Goal: Task Accomplishment & Management: Use online tool/utility

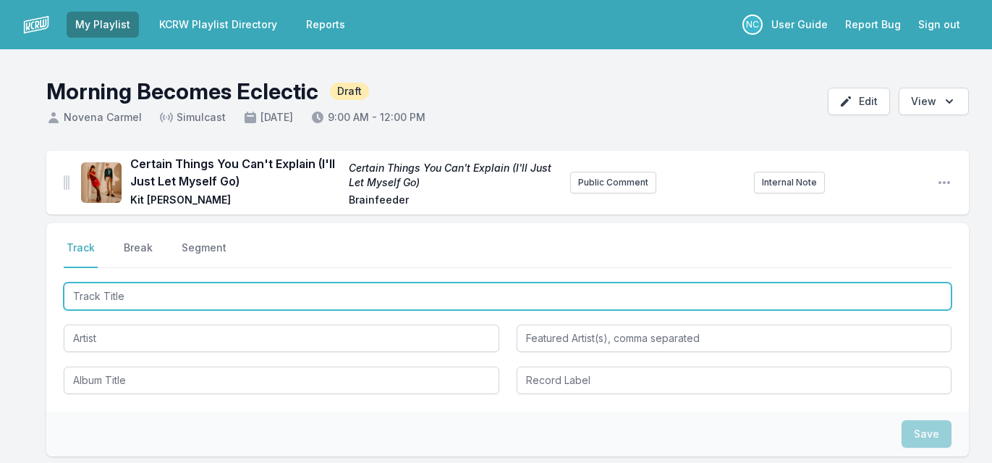
click at [140, 298] on input "Track Title" at bounding box center [508, 296] width 888 height 28
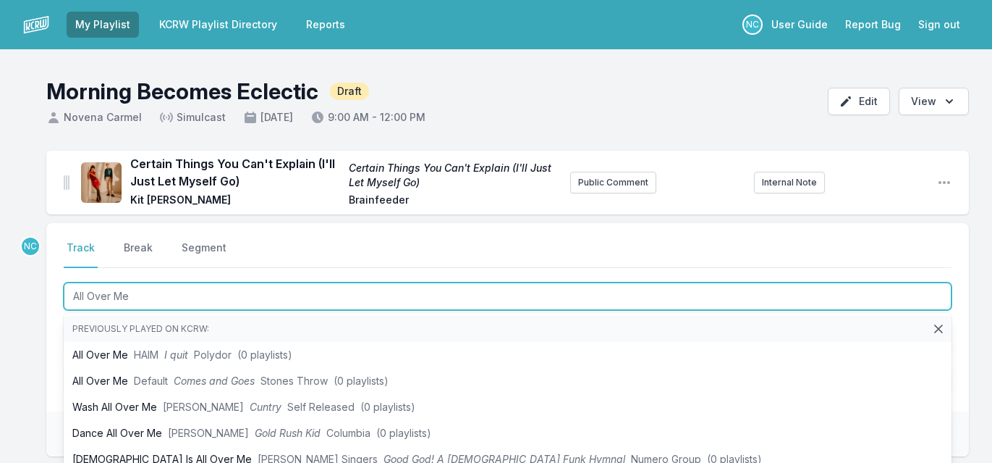
type input "All Over Me"
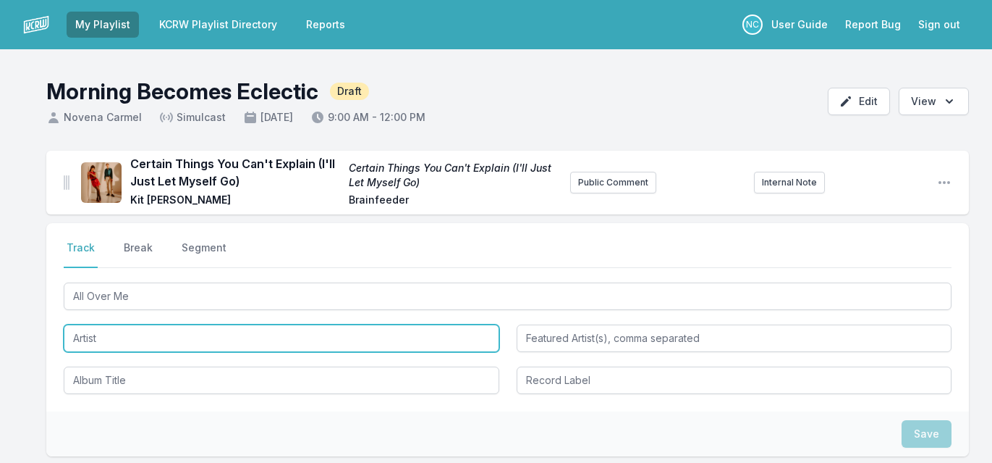
click at [84, 335] on input "Artist" at bounding box center [282, 338] width 436 height 28
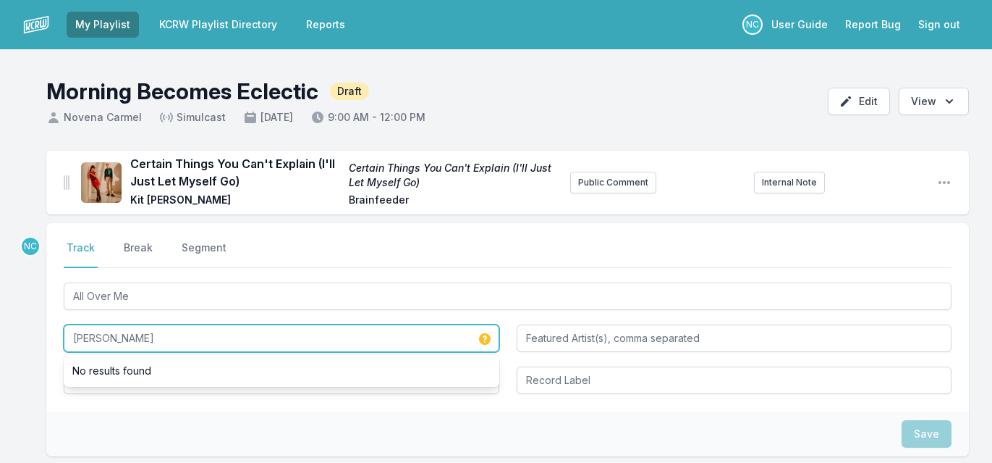
type input "[PERSON_NAME]"
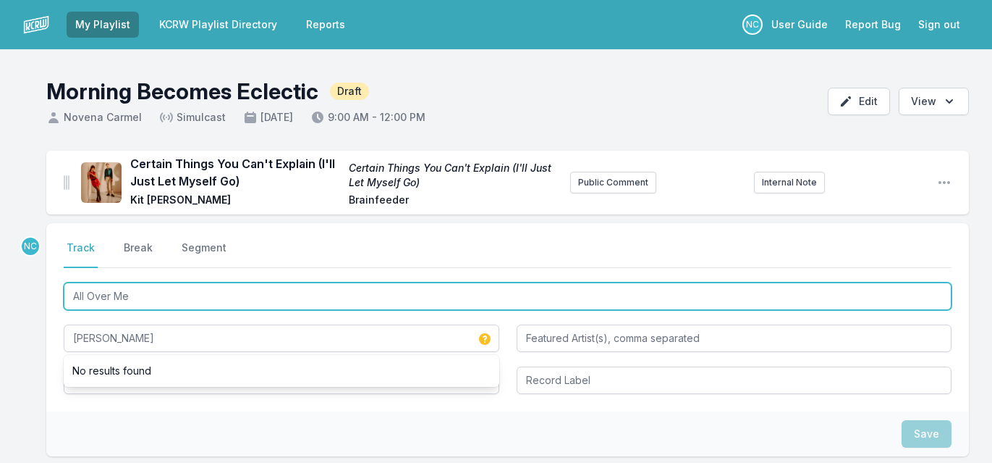
click at [121, 300] on input "All Over Me" at bounding box center [508, 296] width 888 height 28
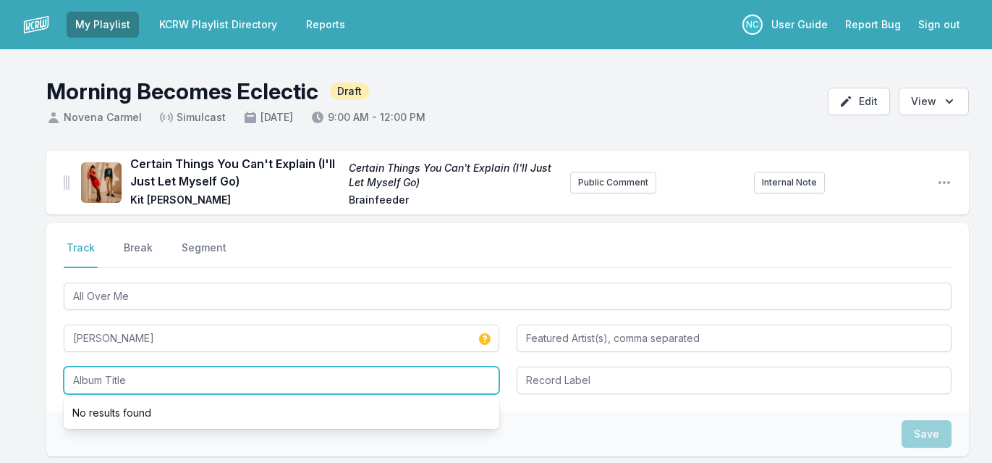
click at [93, 380] on input "Album Title" at bounding box center [282, 380] width 436 height 28
paste input "All Over Me"
type input "All Over Me"
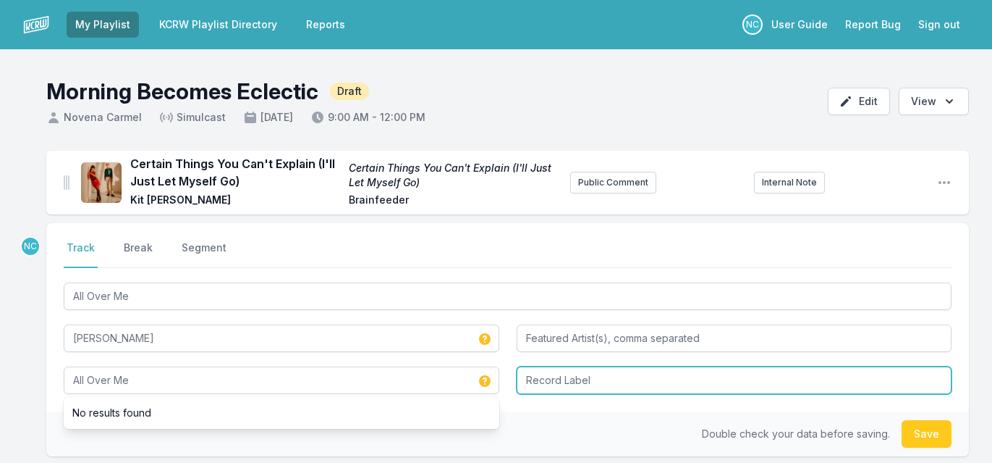
click at [568, 387] on input "Record Label" at bounding box center [735, 380] width 436 height 28
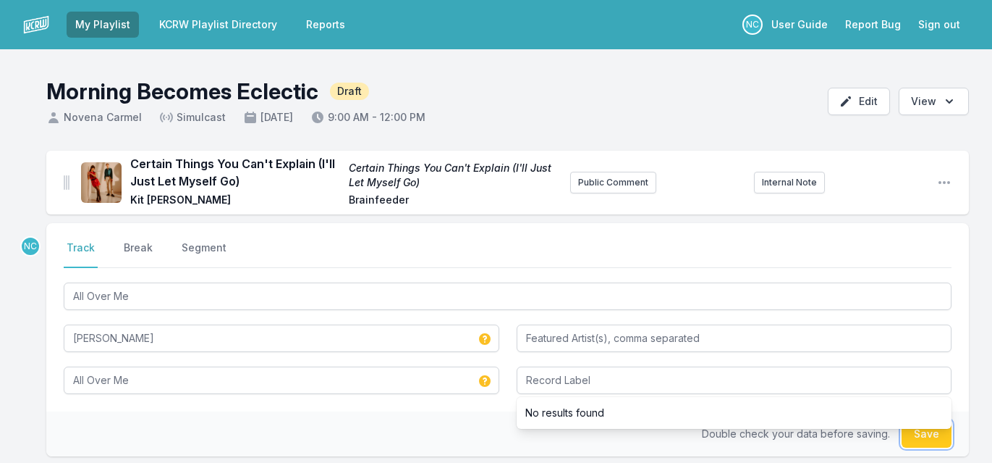
click at [914, 438] on button "Save" at bounding box center [927, 434] width 50 height 28
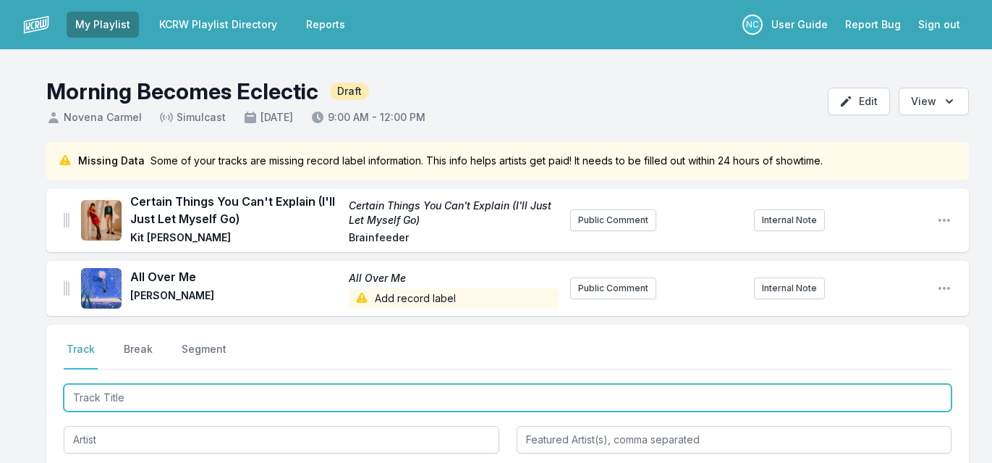
click at [245, 395] on input "Track Title" at bounding box center [508, 398] width 888 height 28
paste input "Past Lives"
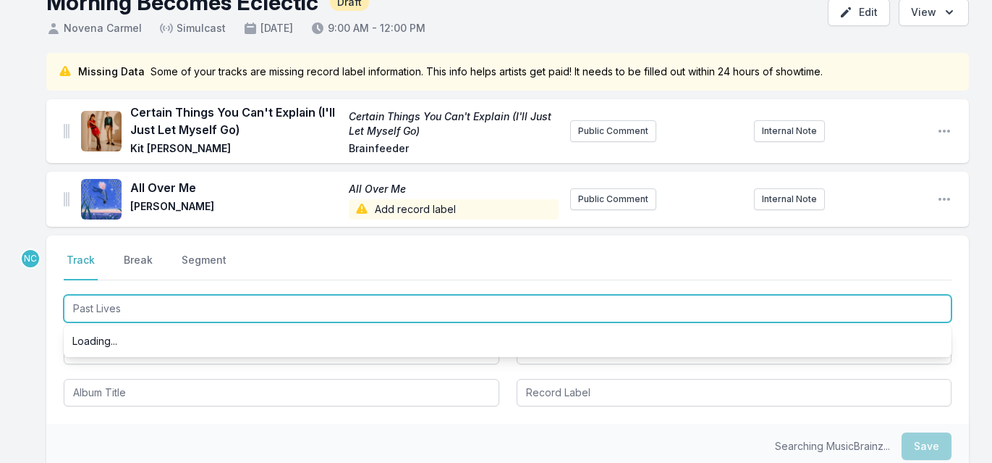
scroll to position [97, 0]
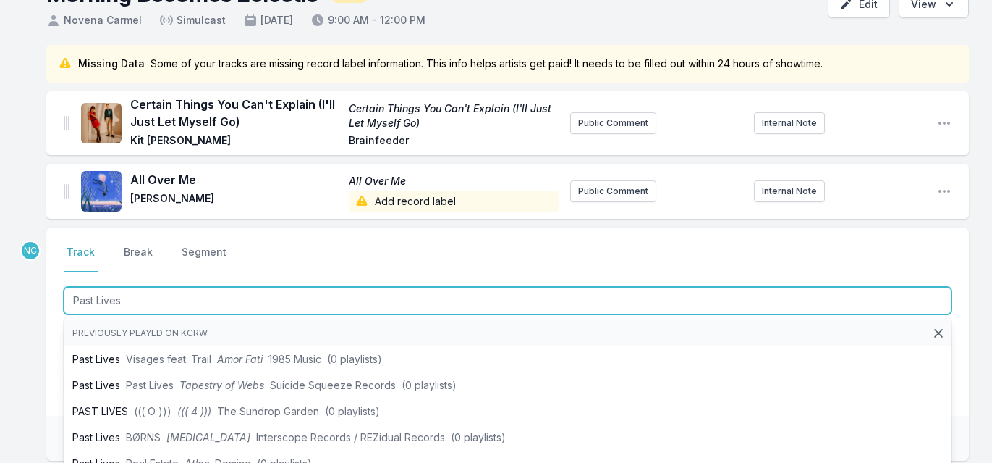
type input "Past Lives"
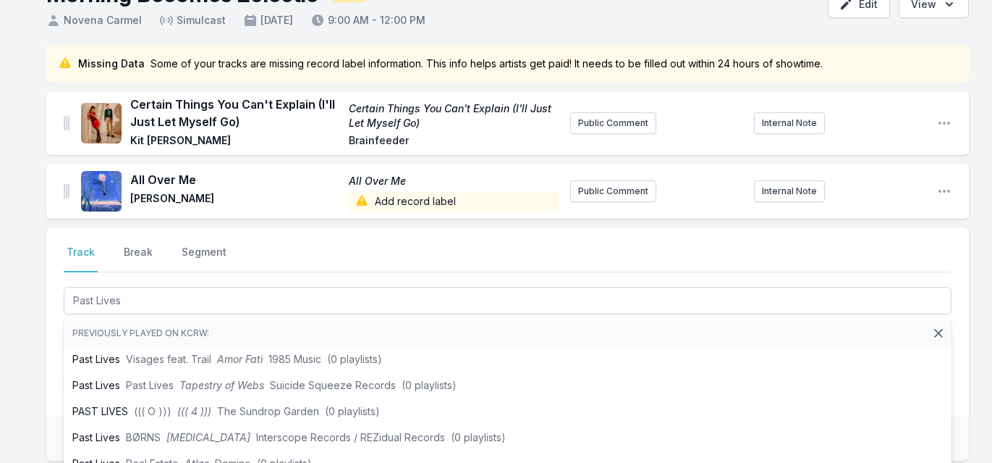
click at [48, 412] on div "Select a tab Track Break Segment Track Break Segment Past Lives Previously play…" at bounding box center [507, 321] width 923 height 188
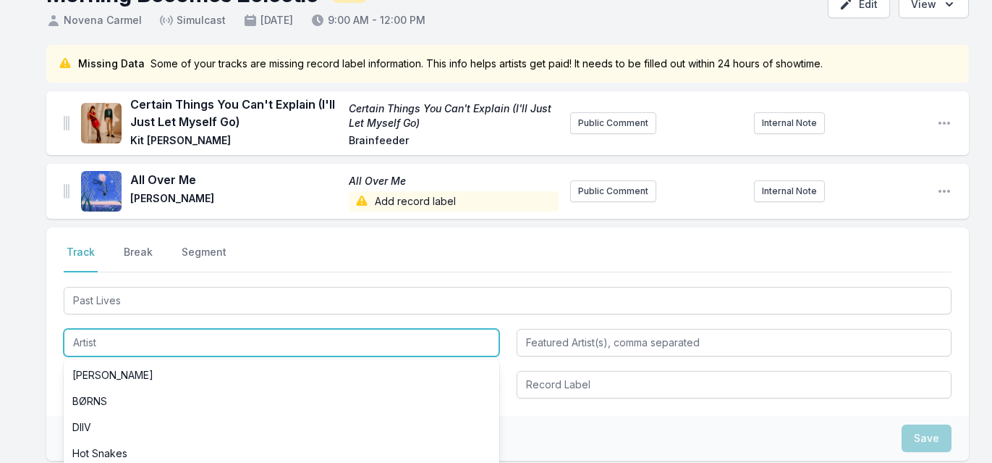
click at [121, 350] on input "Artist" at bounding box center [282, 343] width 436 height 28
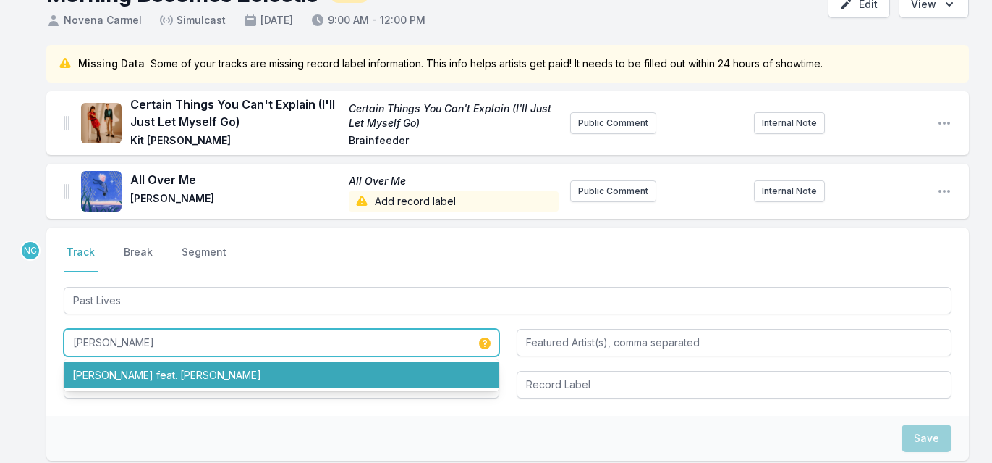
click at [119, 379] on li "[PERSON_NAME] feat. [PERSON_NAME]" at bounding box center [282, 375] width 436 height 26
type input "[PERSON_NAME]"
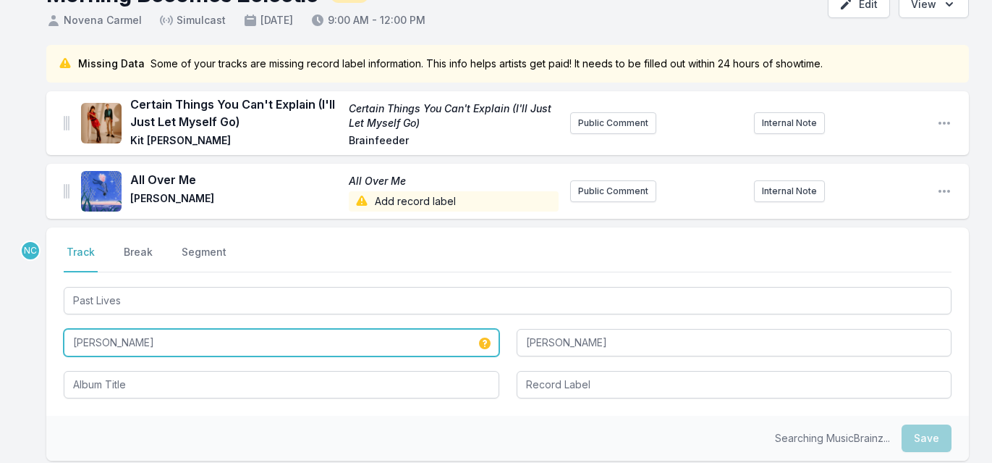
type input "[PERSON_NAME]"
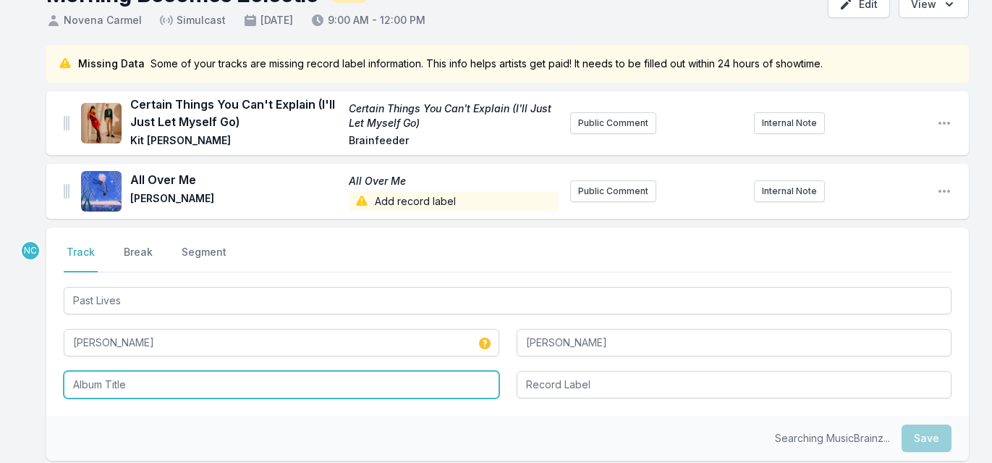
click at [118, 383] on input "Album Title" at bounding box center [282, 385] width 436 height 28
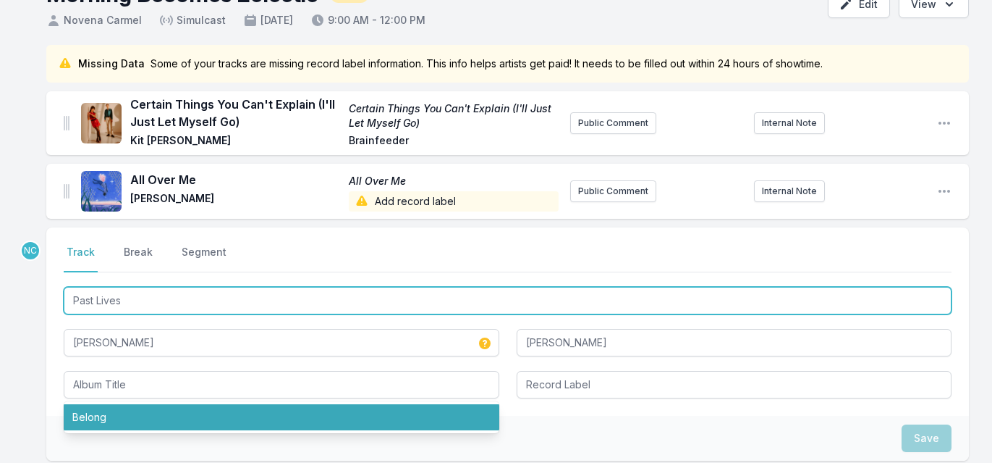
click at [152, 299] on input "Past Lives" at bounding box center [508, 301] width 888 height 28
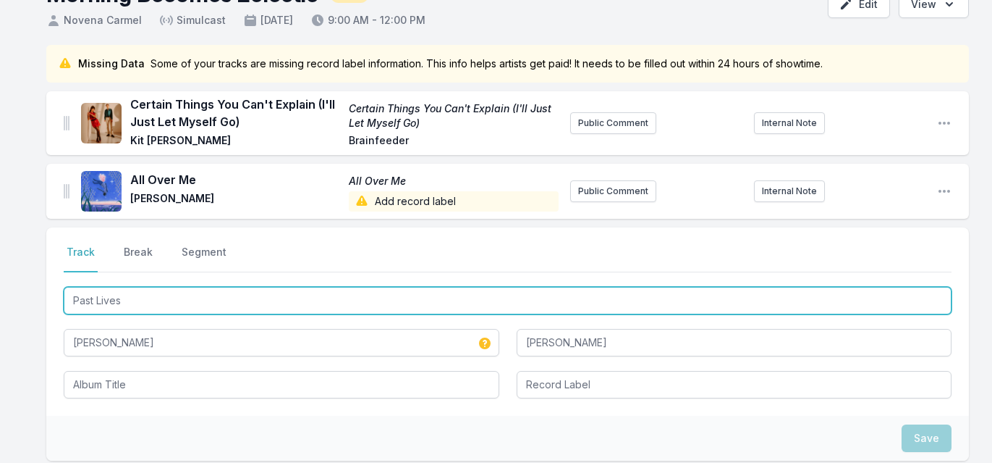
click at [152, 299] on input "Past Lives" at bounding box center [508, 301] width 888 height 28
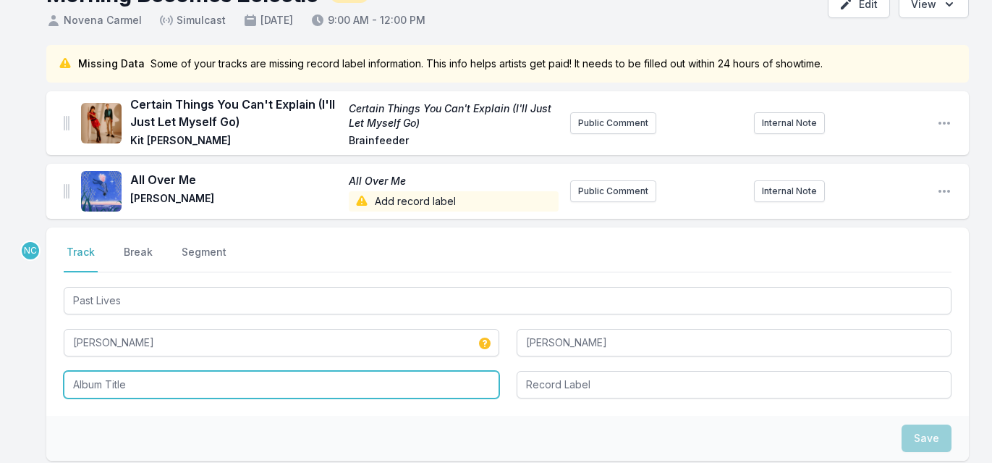
click at [130, 381] on input "Album Title" at bounding box center [282, 385] width 436 height 28
paste input "Past Lives"
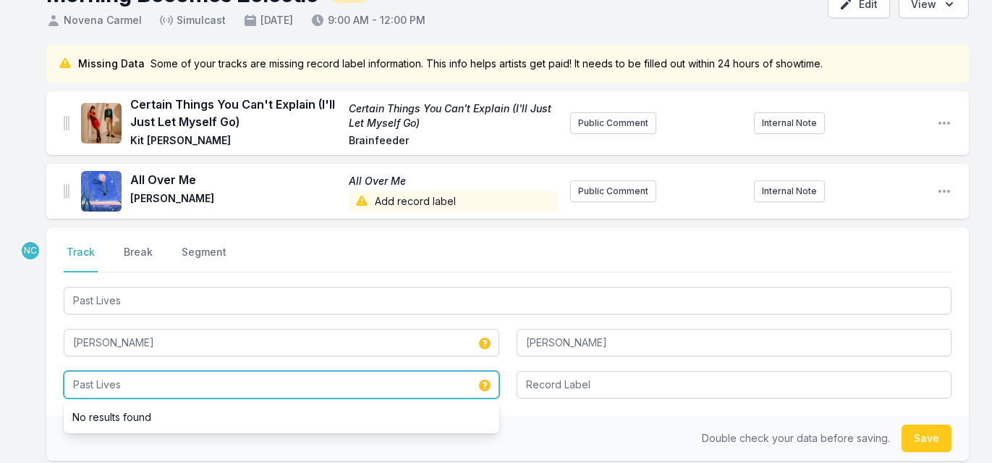
type input "Past Lives"
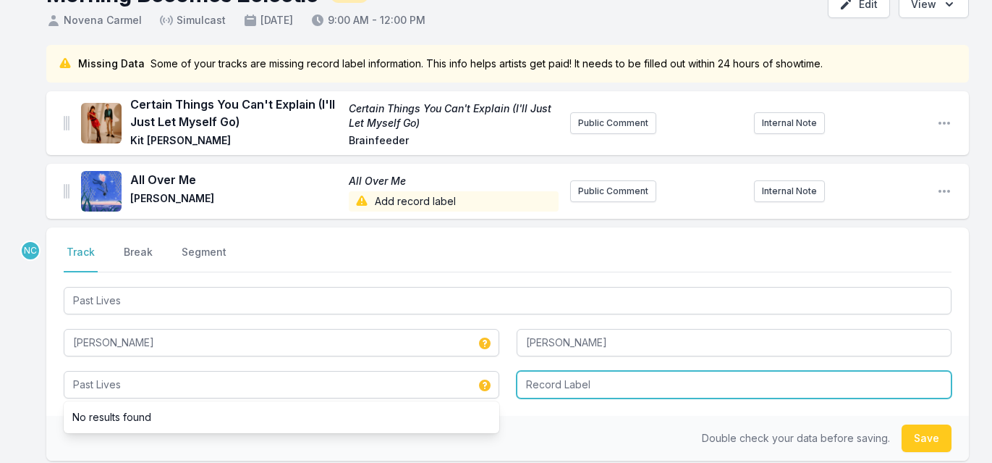
click at [595, 390] on input "Record Label" at bounding box center [735, 385] width 436 height 28
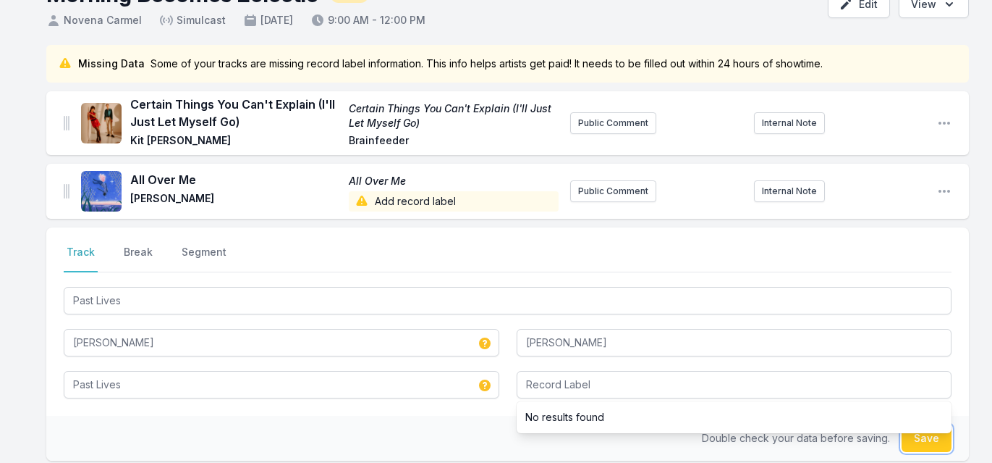
click at [932, 444] on button "Save" at bounding box center [927, 438] width 50 height 28
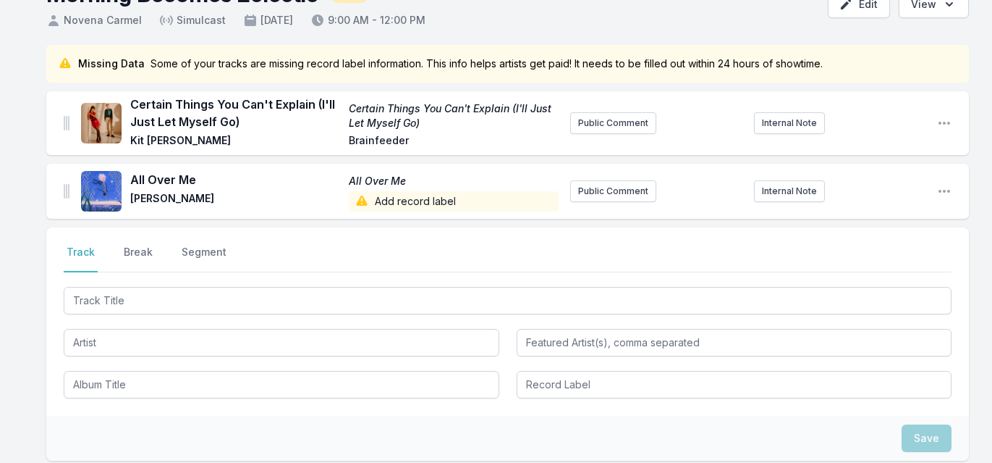
click at [714, 299] on div "Select a tab Track Break Segment Track Break Segment" at bounding box center [507, 321] width 923 height 188
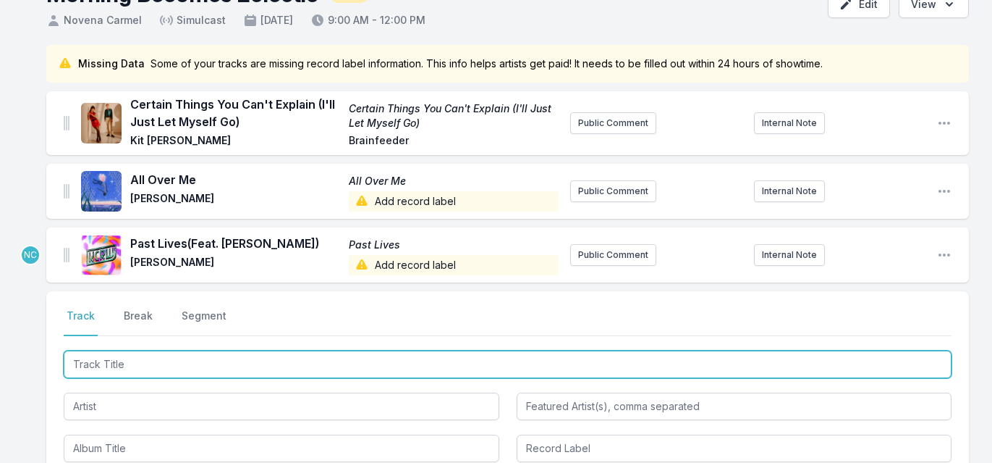
click at [684, 355] on input "Track Title" at bounding box center [508, 364] width 888 height 28
type input "h"
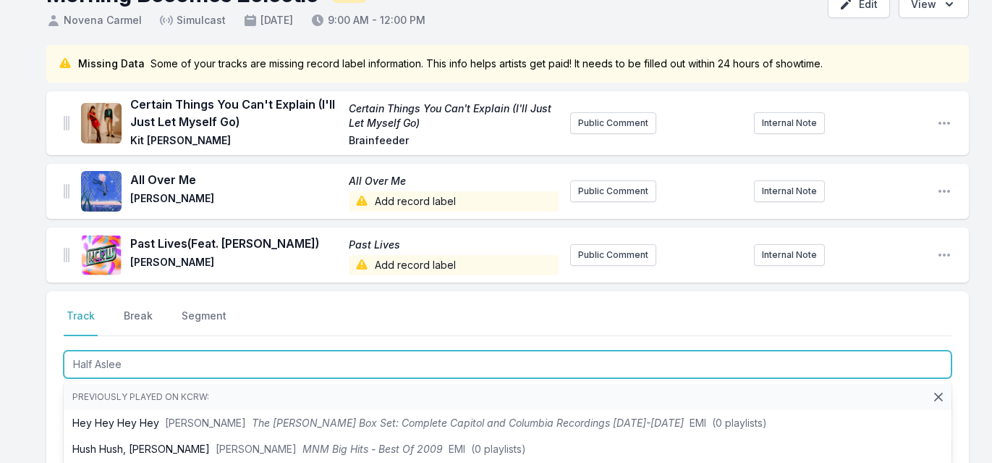
type input "Half Asleep"
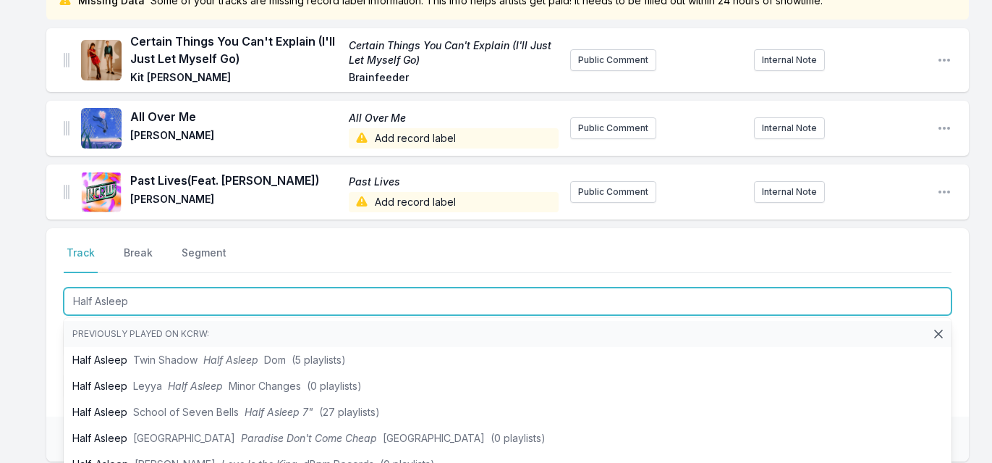
scroll to position [166, 0]
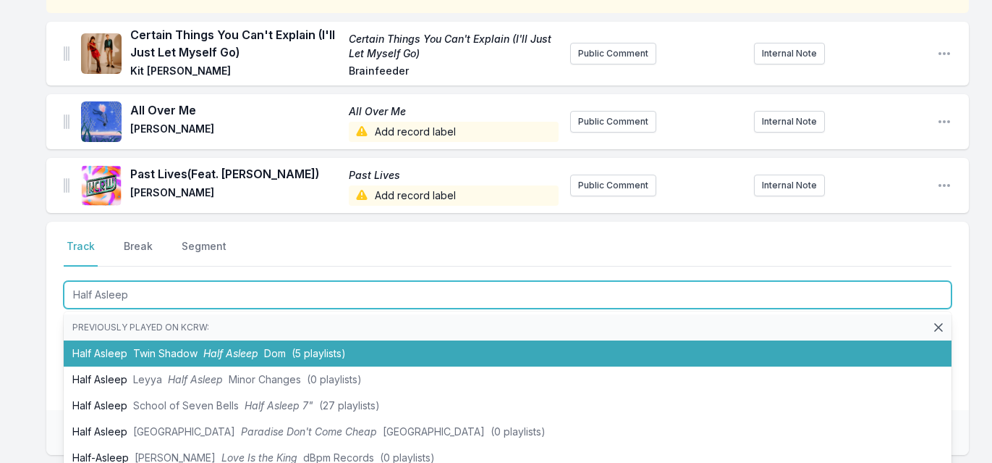
click at [587, 345] on li "Half Asleep Twin Shadow Half Asleep Dom (5 playlists)" at bounding box center [508, 353] width 888 height 26
